Goal: Entertainment & Leisure: Consume media (video, audio)

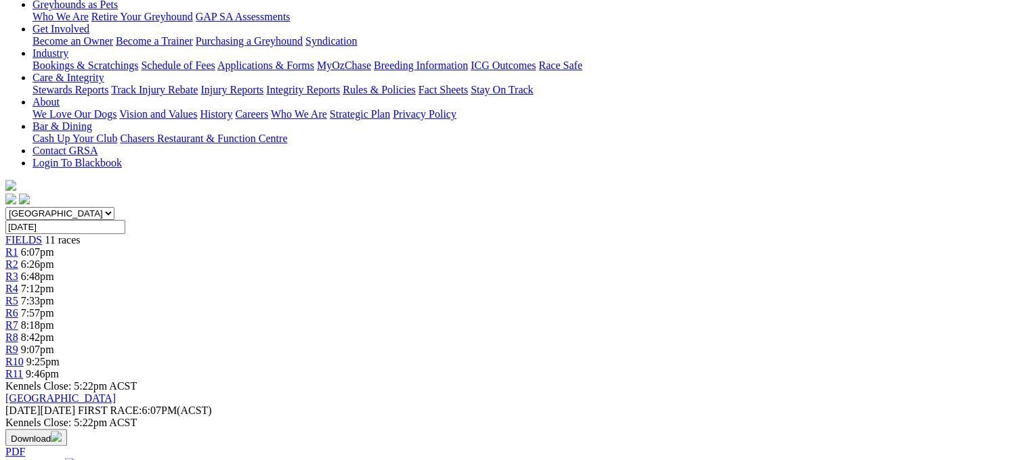
scroll to position [203, 0]
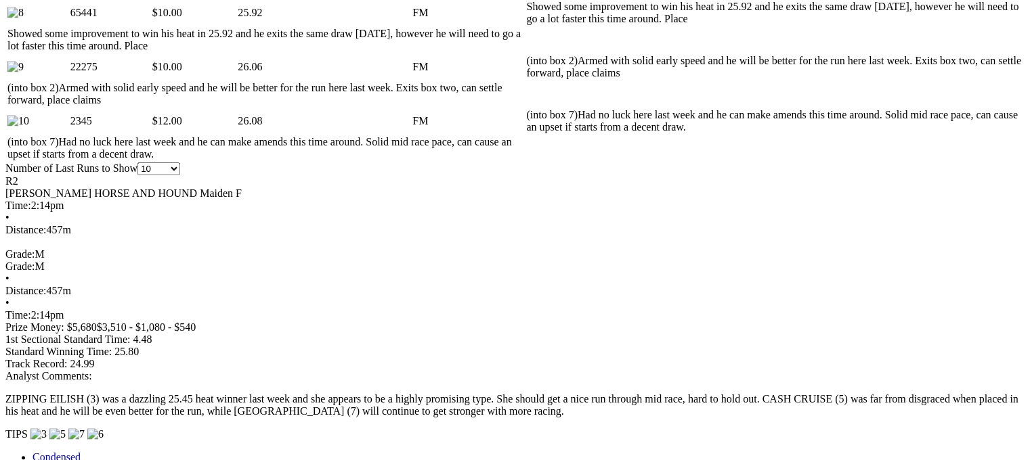
scroll to position [1083, 0]
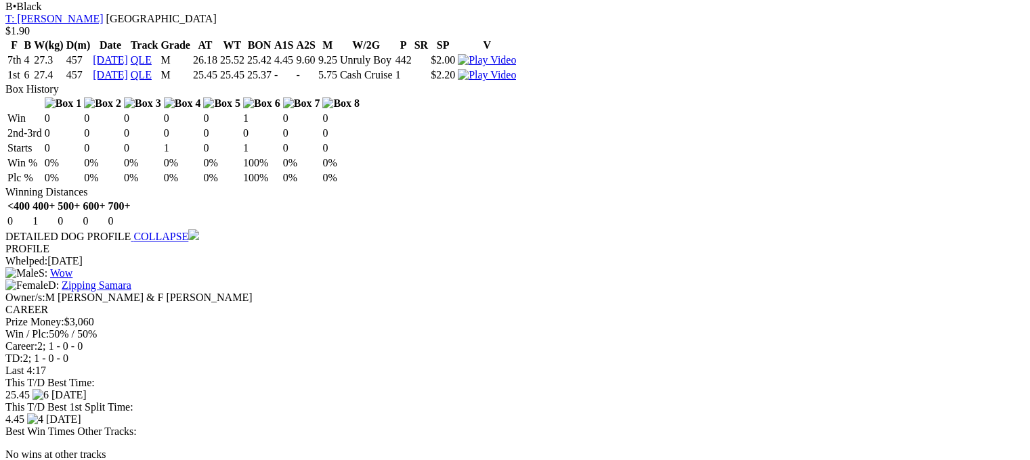
scroll to position [3192, 0]
